Goal: Transaction & Acquisition: Purchase product/service

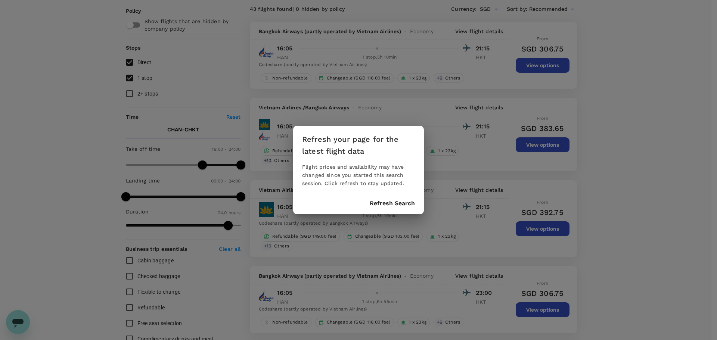
click at [393, 205] on button "Refresh Search" at bounding box center [392, 203] width 45 height 7
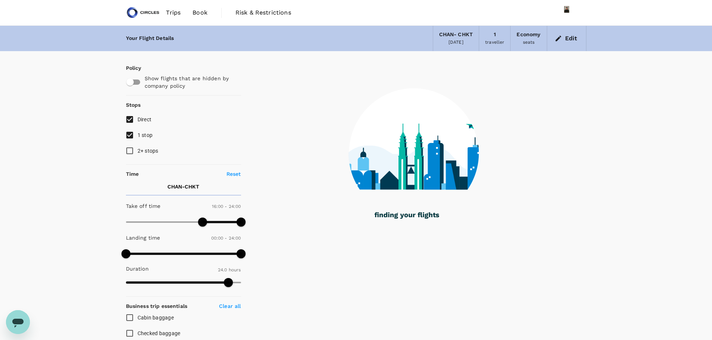
type input "1440"
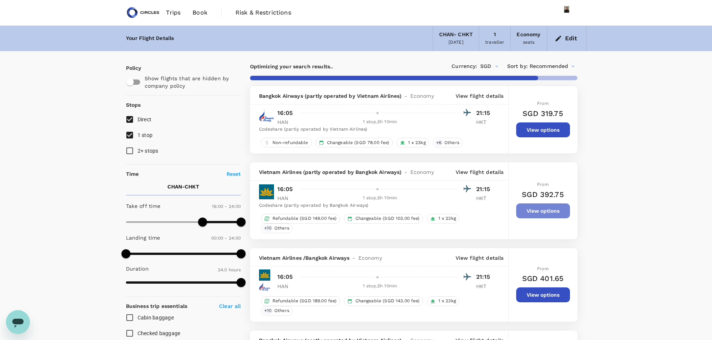
click at [547, 210] on button "View options" at bounding box center [543, 211] width 54 height 15
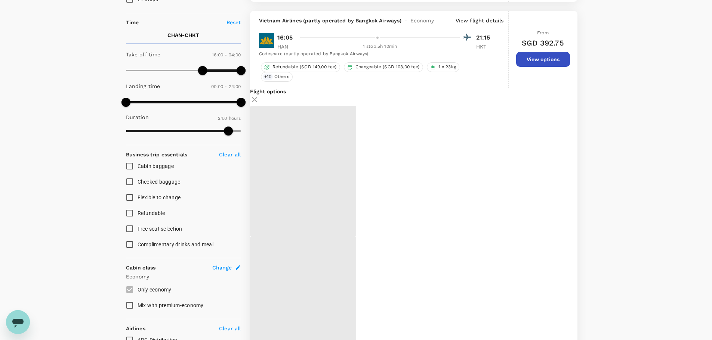
scroll to position [126, 0]
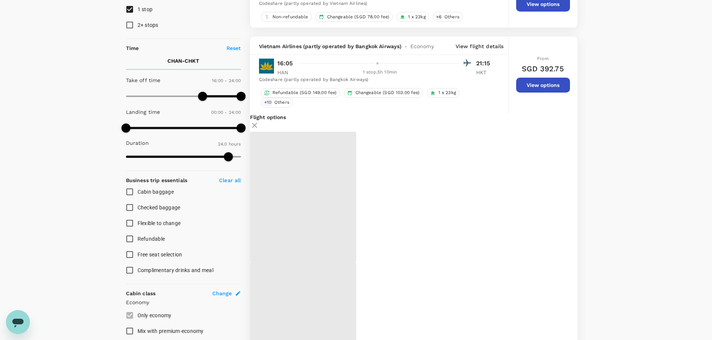
click at [484, 46] on p "View flight details" at bounding box center [480, 46] width 48 height 7
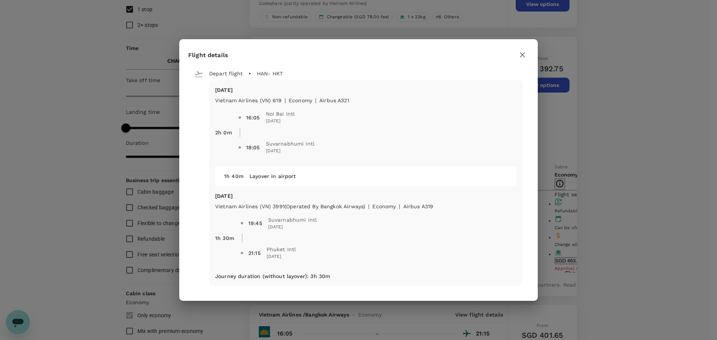
click at [524, 56] on icon "button" at bounding box center [522, 54] width 5 height 5
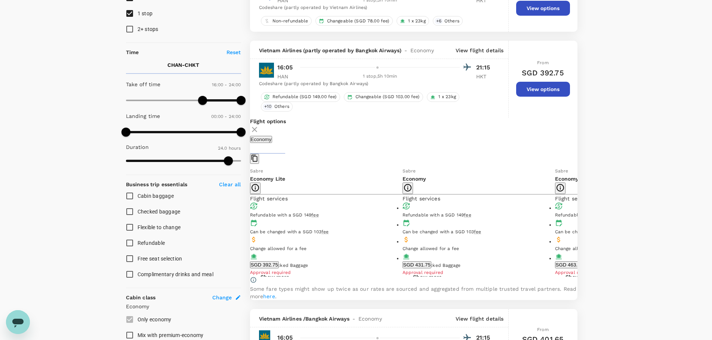
scroll to position [139, 0]
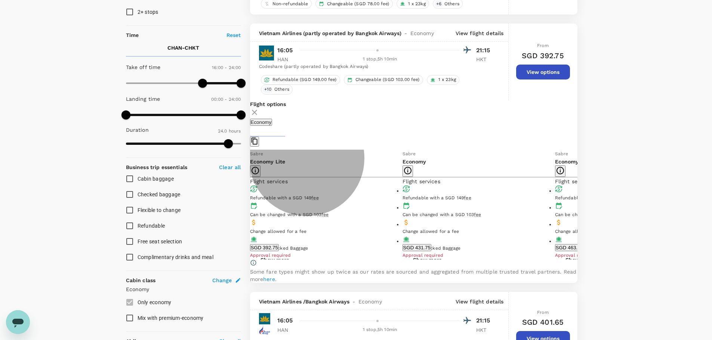
click at [279, 251] on button "SGD 392.75" at bounding box center [264, 247] width 29 height 7
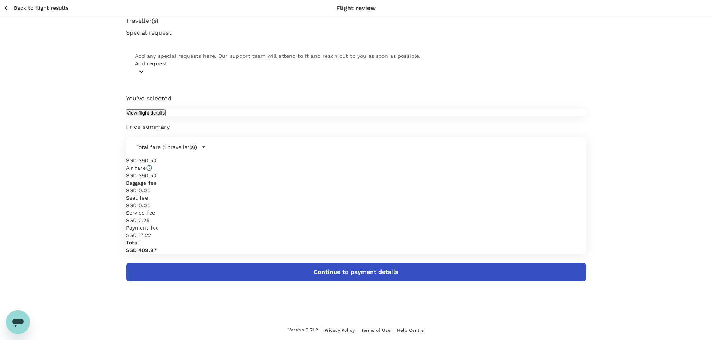
click at [146, 76] on icon "button" at bounding box center [141, 71] width 9 height 9
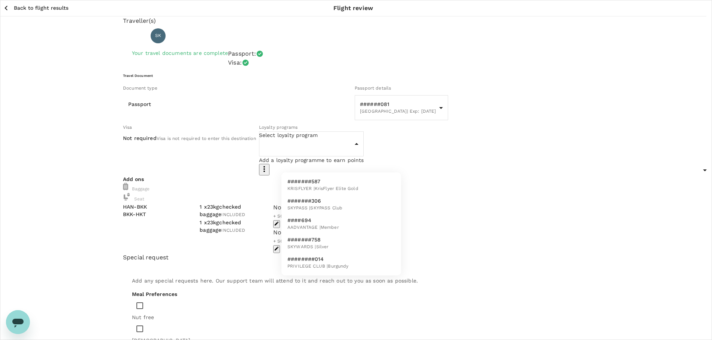
click at [225, 121] on div at bounding box center [358, 170] width 717 height 340
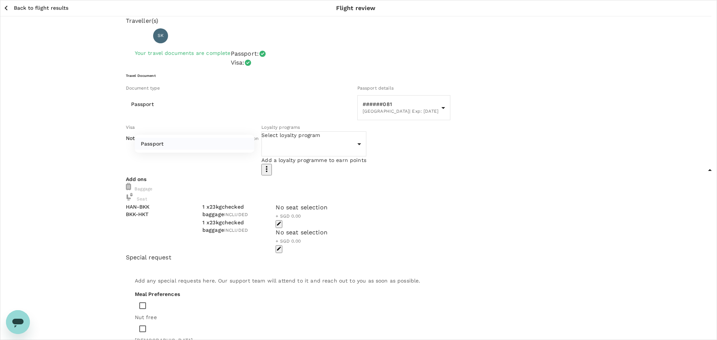
click at [161, 147] on p "Passport" at bounding box center [152, 143] width 23 height 7
click at [663, 145] on div at bounding box center [358, 170] width 717 height 340
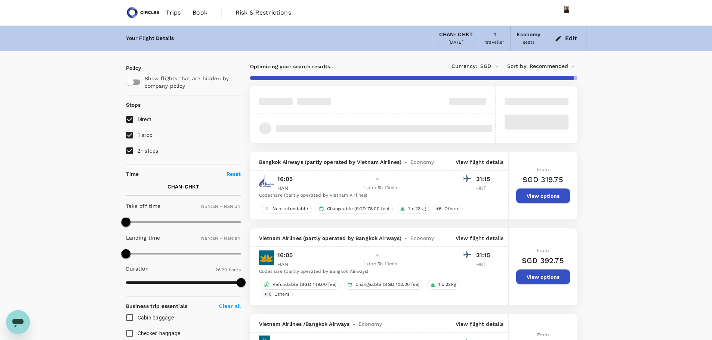
type input "960"
type input "1440"
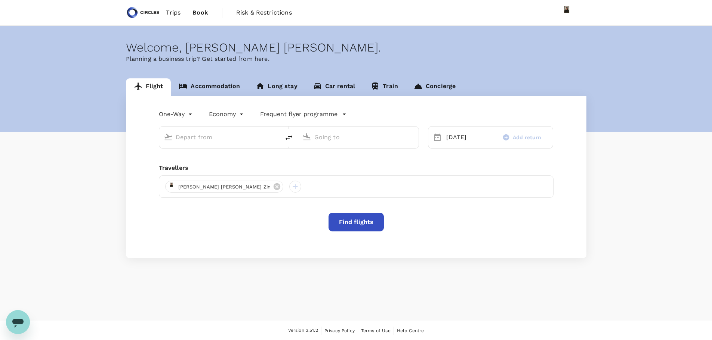
type input "[GEOGRAPHIC_DATA], [GEOGRAPHIC_DATA] (any)"
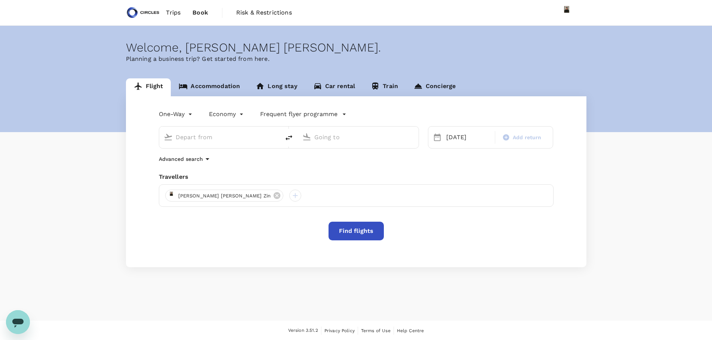
type input "[GEOGRAPHIC_DATA], [GEOGRAPHIC_DATA] (any)"
click at [367, 233] on button "Find flights" at bounding box center [355, 231] width 55 height 19
